Goal: Navigation & Orientation: Find specific page/section

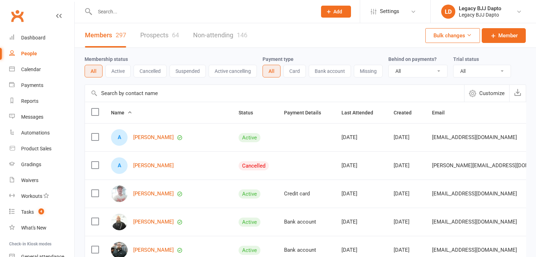
select select "100"
click at [148, 14] on input "text" at bounding box center [202, 12] width 219 height 10
click at [35, 55] on div "People" at bounding box center [29, 54] width 16 height 6
click at [124, 13] on input "text" at bounding box center [202, 12] width 219 height 10
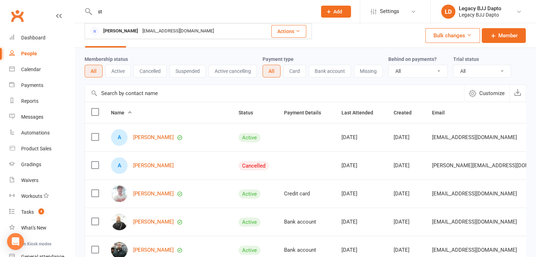
type input "s"
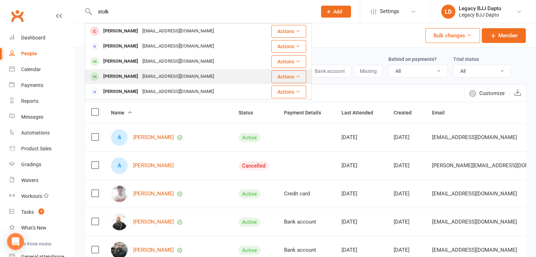
type input "stolk"
click at [129, 81] on div "[PERSON_NAME]" at bounding box center [120, 77] width 39 height 10
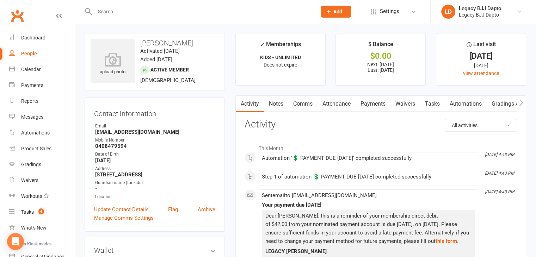
click at [31, 53] on div "People" at bounding box center [29, 54] width 16 height 6
select select "100"
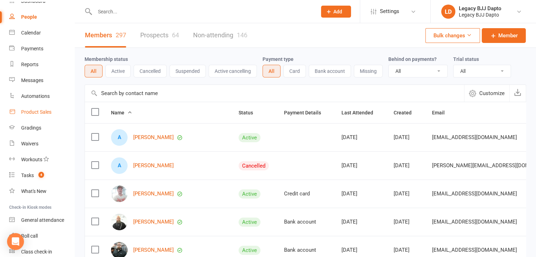
scroll to position [66, 0]
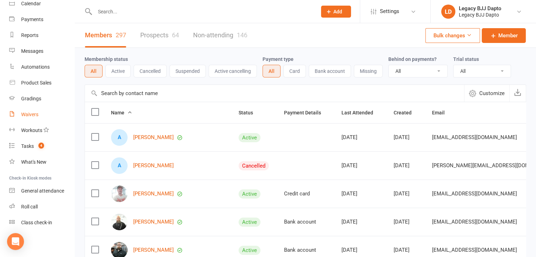
click at [33, 115] on div "Waivers" at bounding box center [29, 115] width 17 height 6
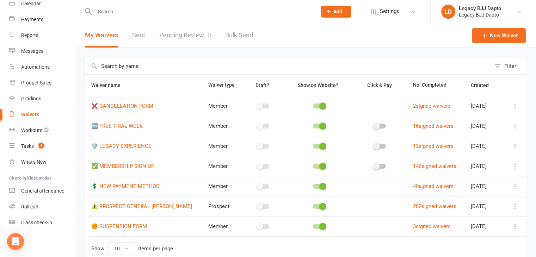
click at [178, 33] on link "Pending Review 0" at bounding box center [185, 35] width 52 height 24
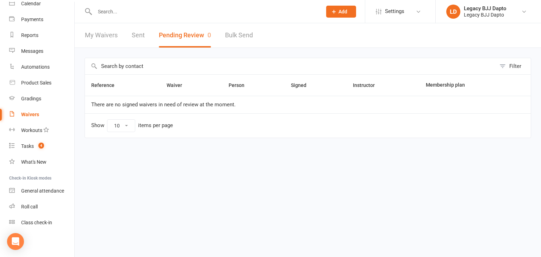
click at [106, 31] on link "My Waivers" at bounding box center [101, 35] width 33 height 24
